Goal: Find contact information: Find contact information

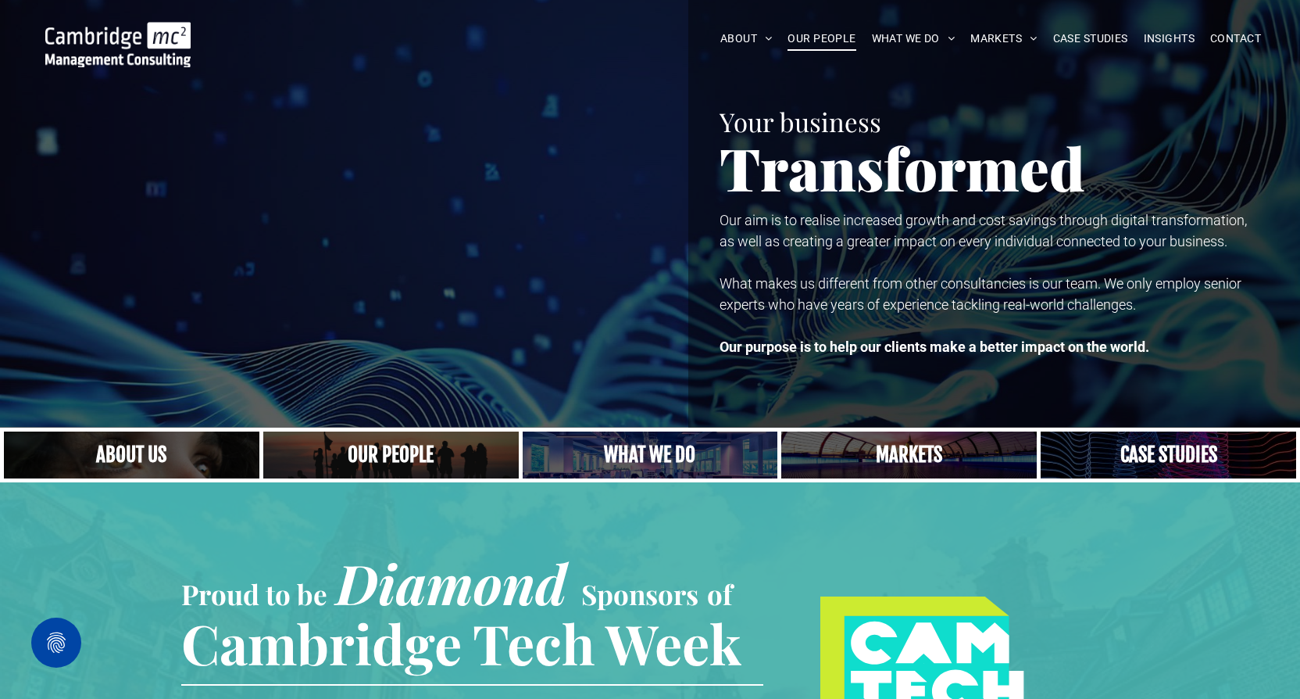
click at [825, 44] on span "OUR PEOPLE" at bounding box center [822, 39] width 68 height 24
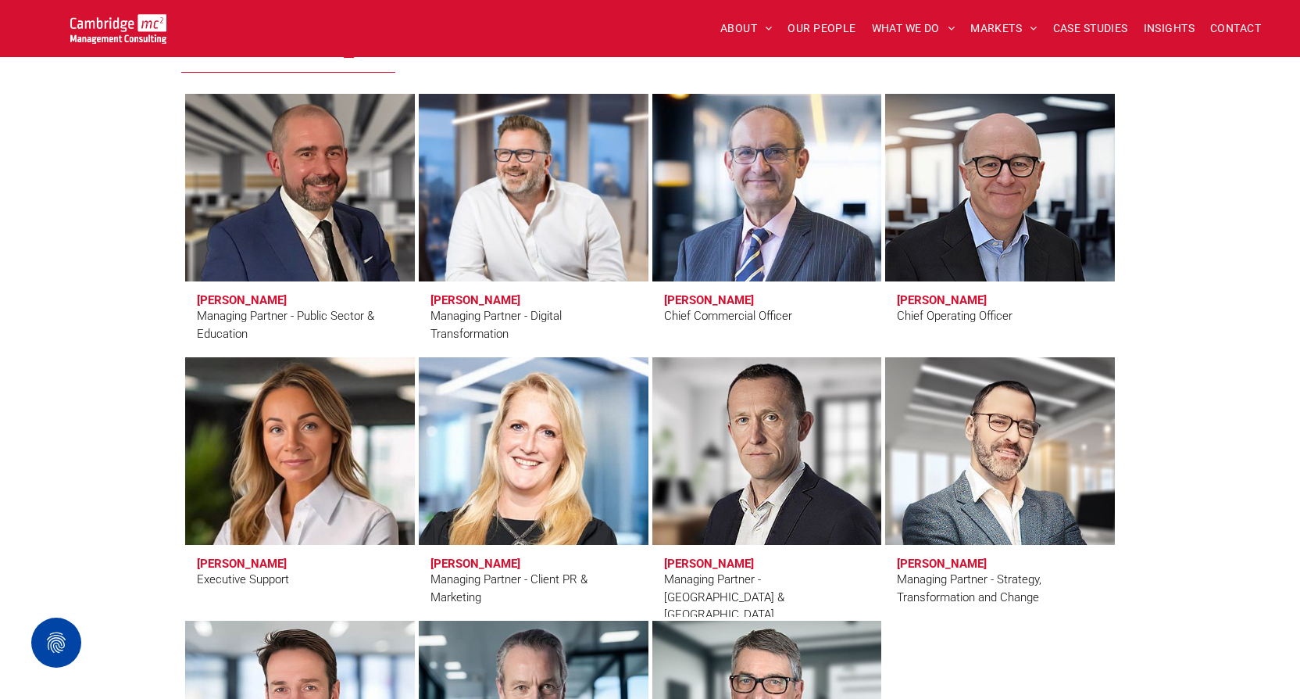
scroll to position [1109, 0]
click at [746, 434] on link at bounding box center [766, 451] width 243 height 198
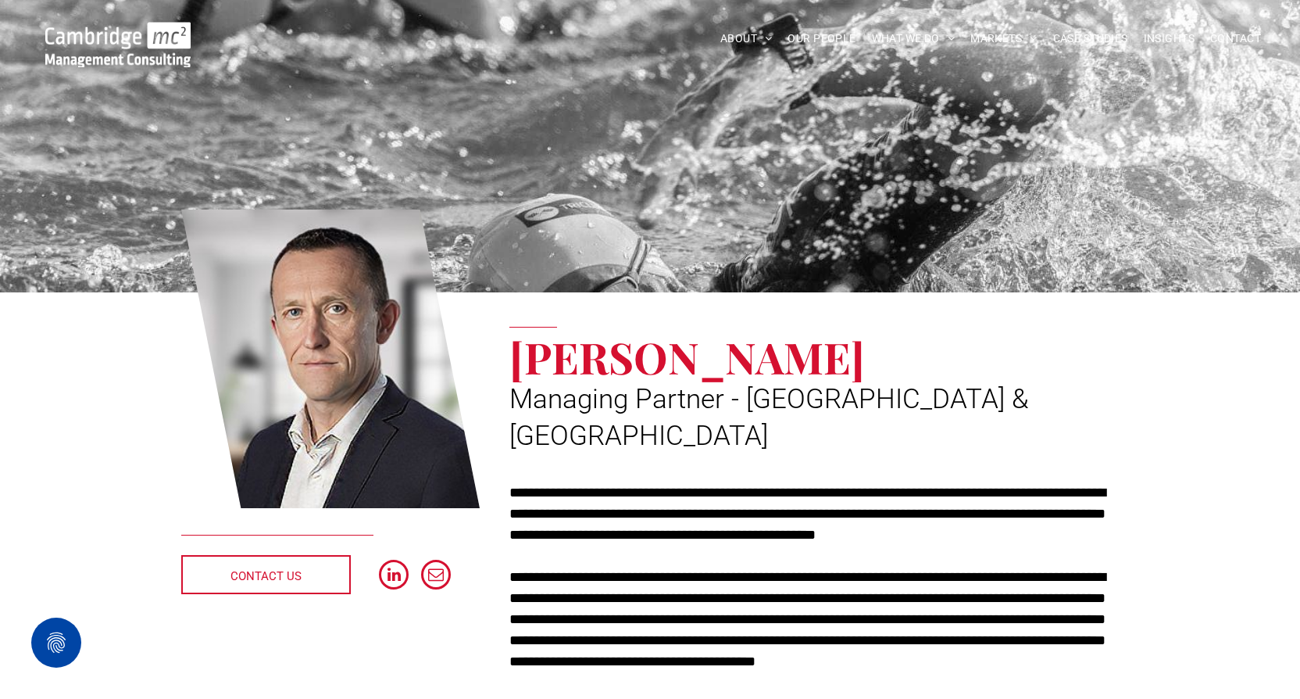
click at [95, 39] on img at bounding box center [117, 44] width 145 height 45
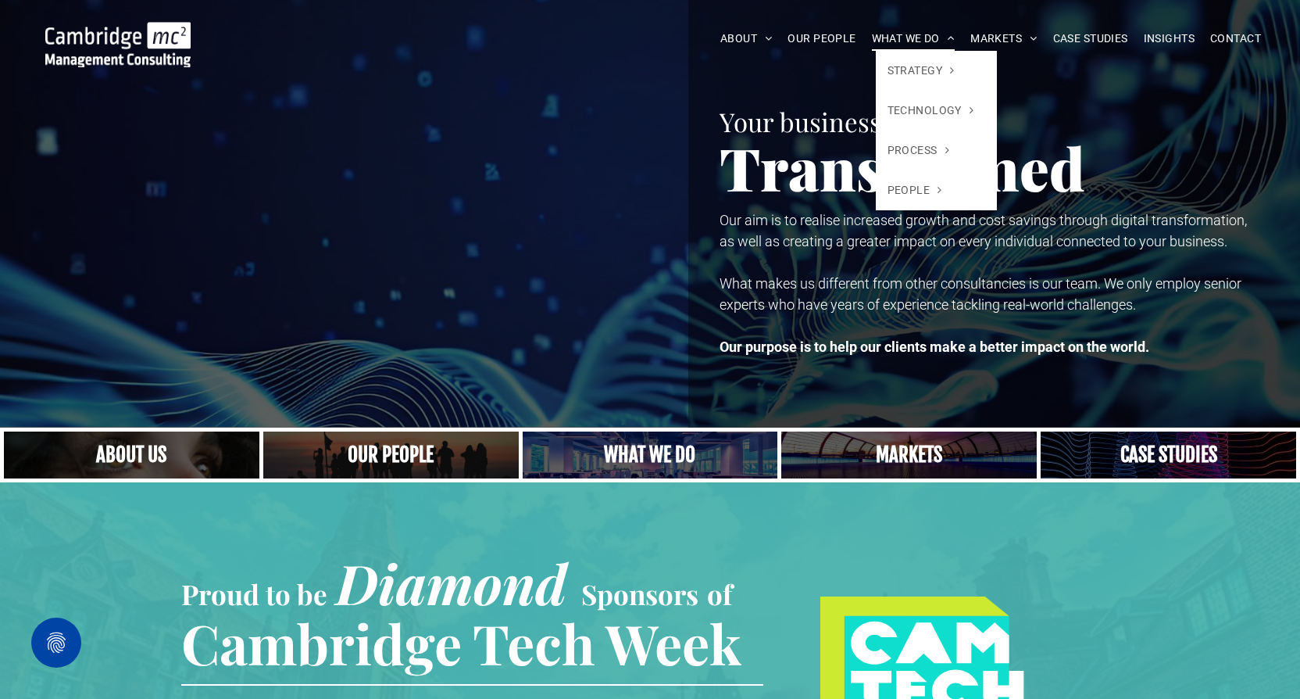
click at [899, 38] on span "WHAT WE DO" at bounding box center [914, 39] width 84 height 24
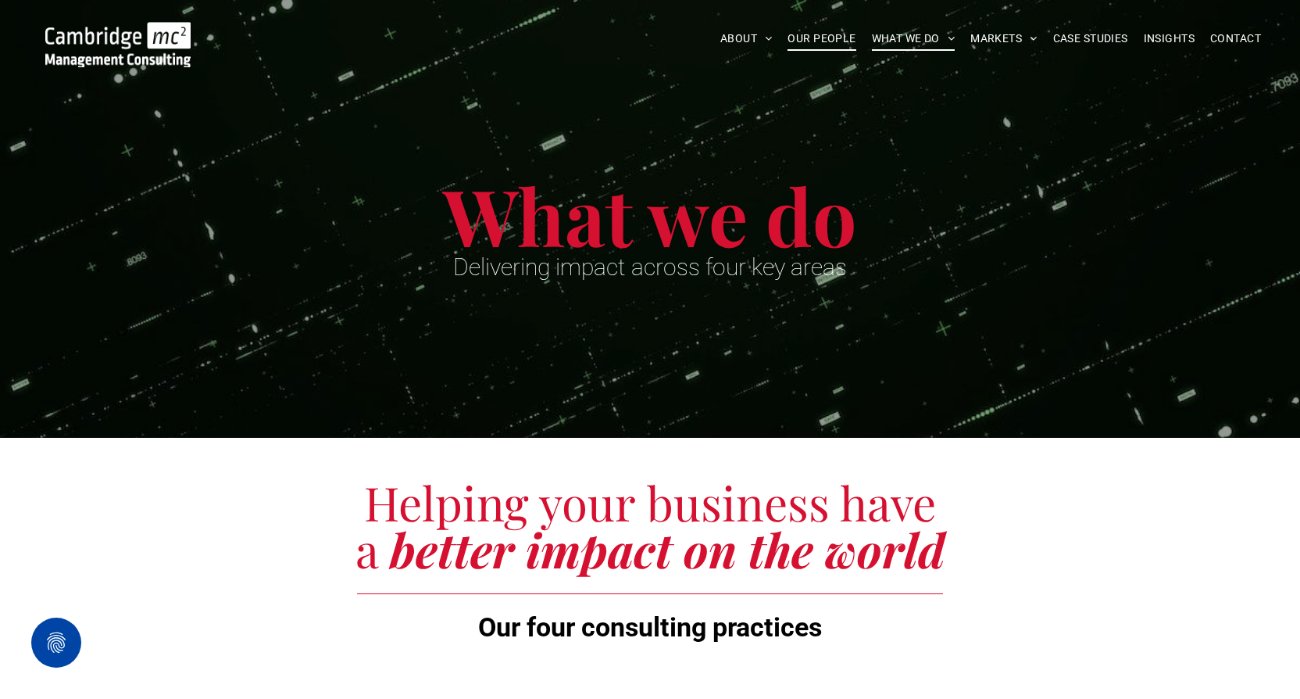
click at [822, 39] on span "OUR PEOPLE" at bounding box center [822, 39] width 68 height 24
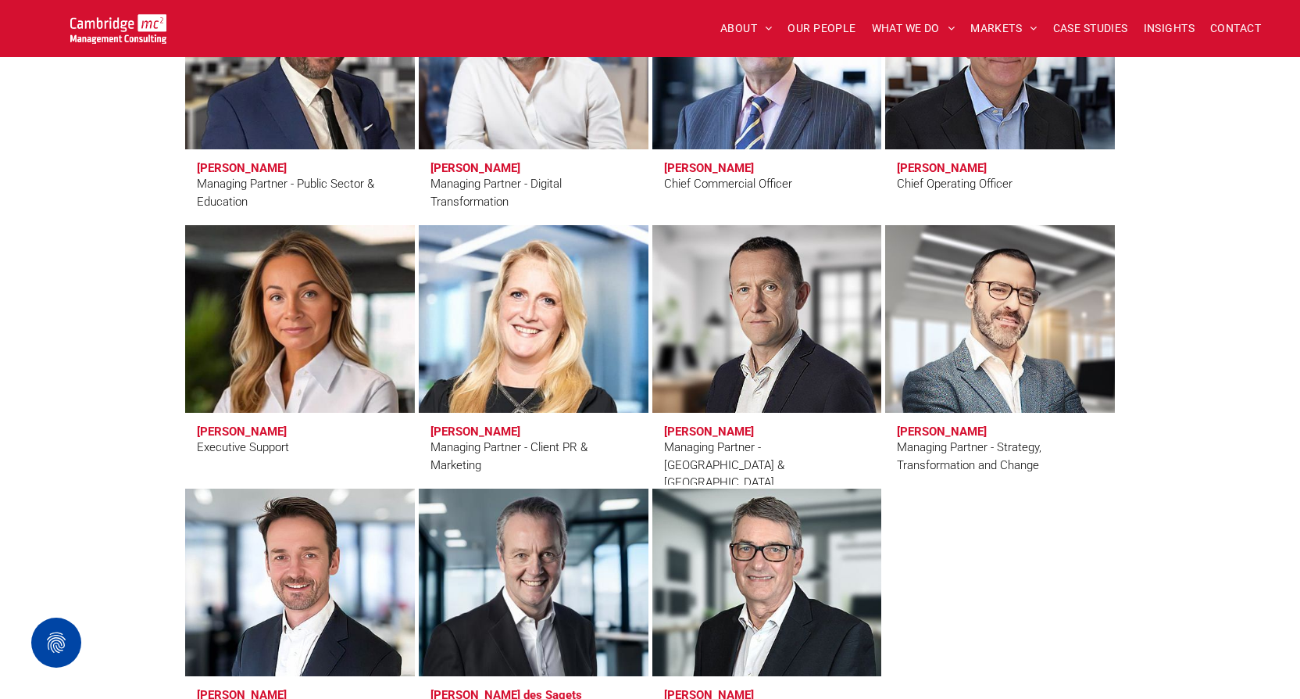
scroll to position [1249, 0]
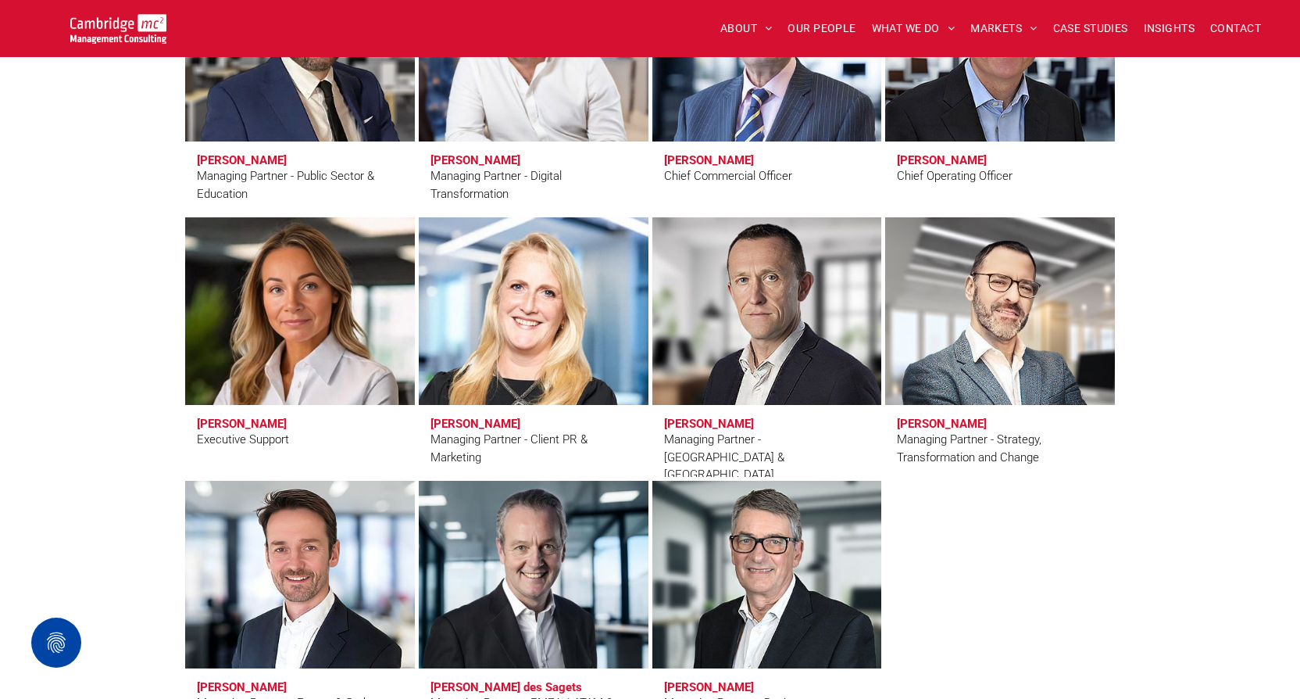
click at [797, 305] on link at bounding box center [766, 311] width 243 height 198
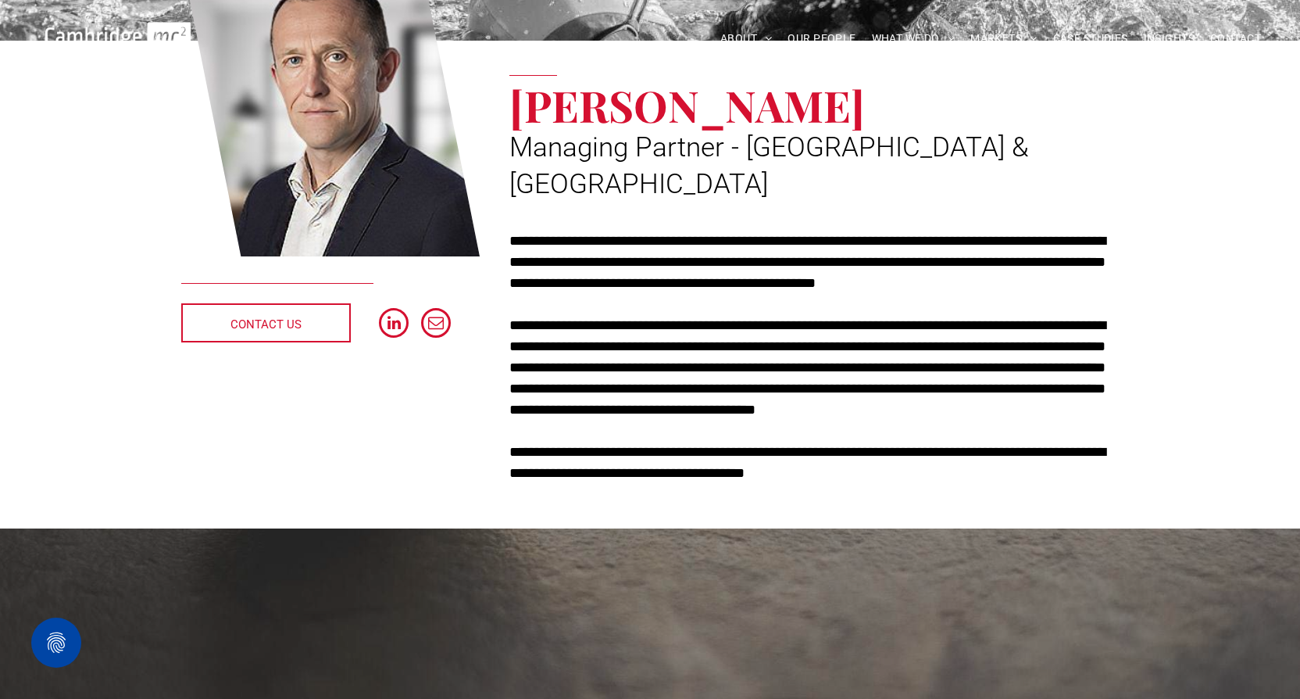
scroll to position [284, 0]
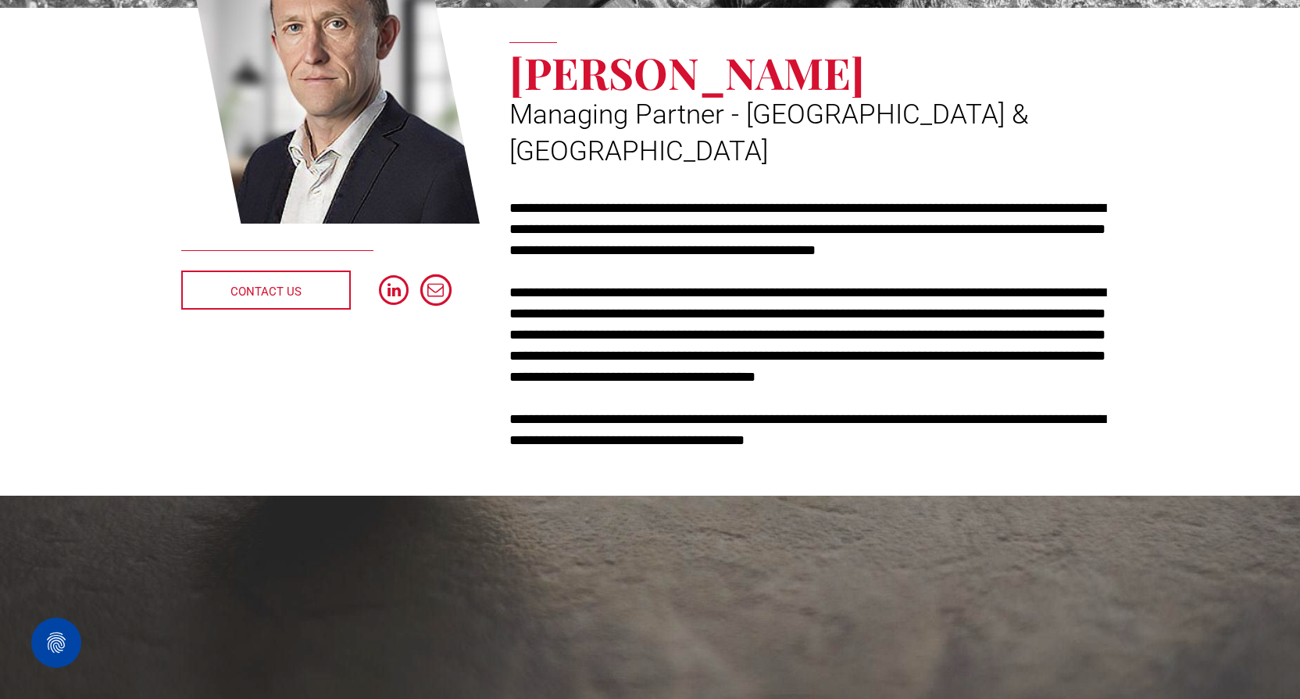
click at [439, 288] on span "email" at bounding box center [435, 289] width 31 height 31
